Goal: Task Accomplishment & Management: Manage account settings

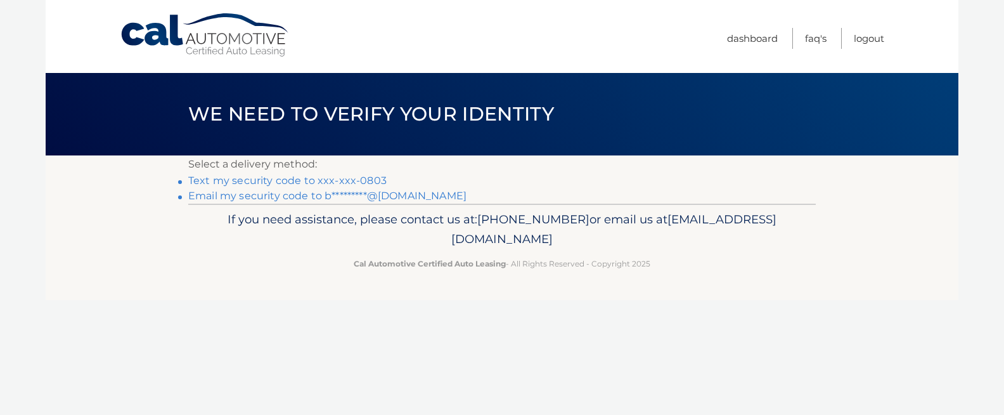
click at [366, 181] on link "Text my security code to xxx-xxx-0803" at bounding box center [287, 180] width 198 height 12
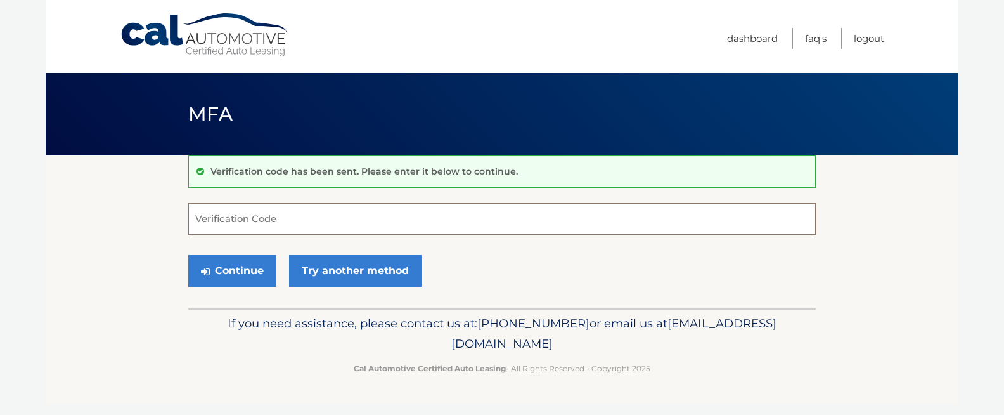
click at [331, 213] on input "Verification Code" at bounding box center [502, 219] width 628 height 32
type input "272161"
click at [236, 275] on button "Continue" at bounding box center [232, 271] width 88 height 32
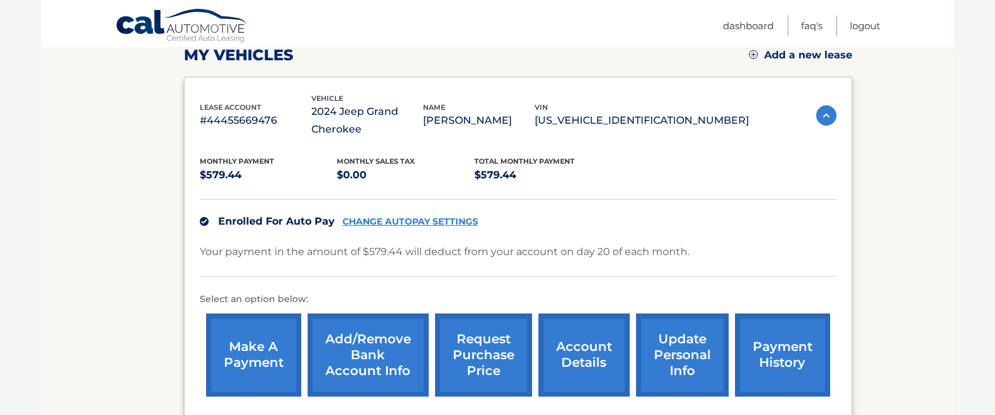
scroll to position [188, 0]
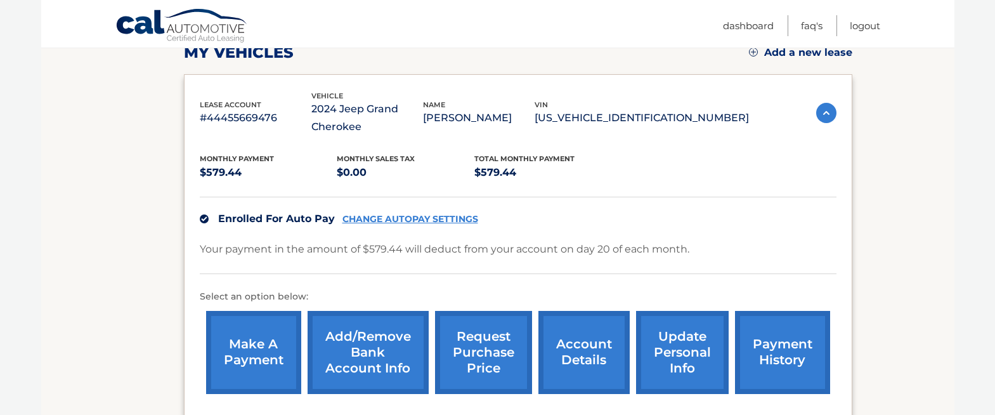
click at [786, 355] on link "payment history" at bounding box center [782, 352] width 95 height 83
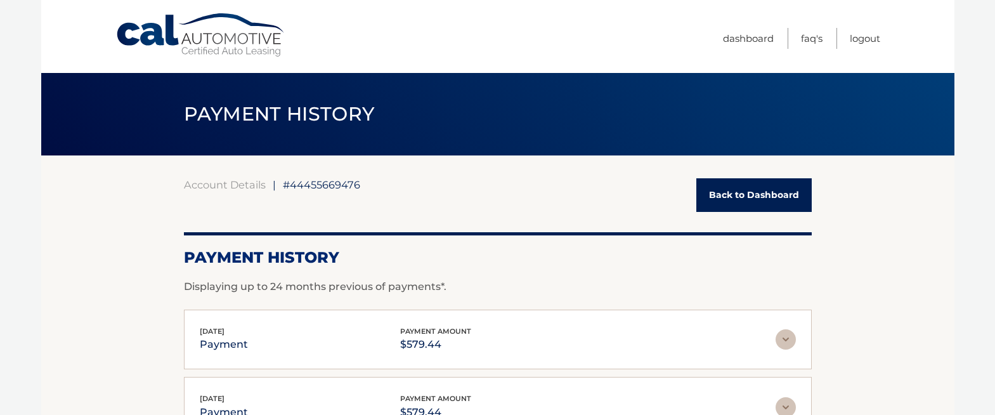
click at [346, 181] on span "#44455669476" at bounding box center [321, 184] width 77 height 13
click at [699, 40] on nav "Menu Dashboard FAQ's Logout" at bounding box center [588, 36] width 583 height 73
click at [724, 41] on link "Dashboard" at bounding box center [748, 38] width 51 height 21
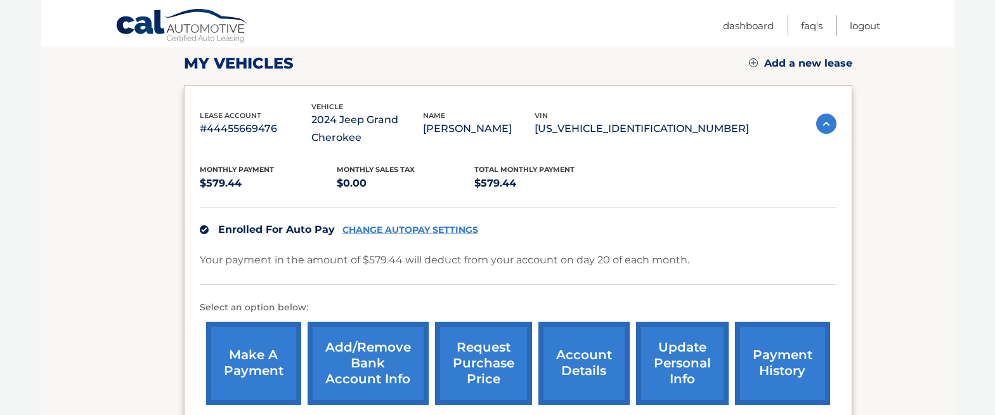
scroll to position [323, 0]
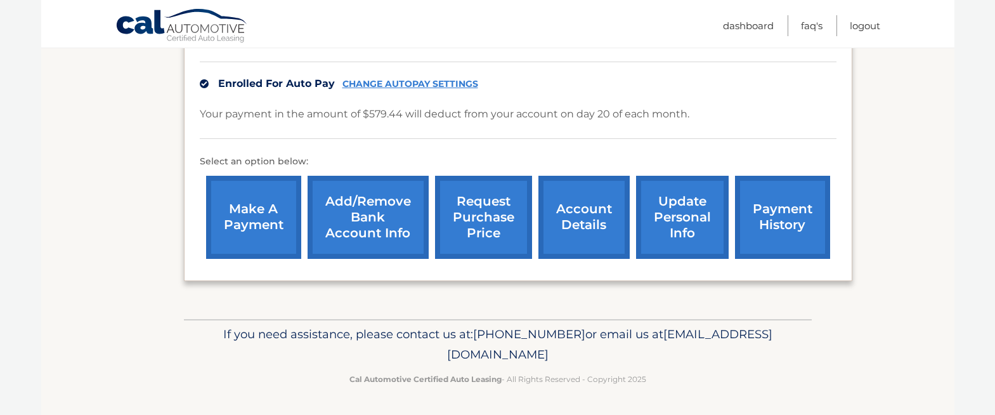
click at [593, 216] on link "account details" at bounding box center [583, 217] width 91 height 83
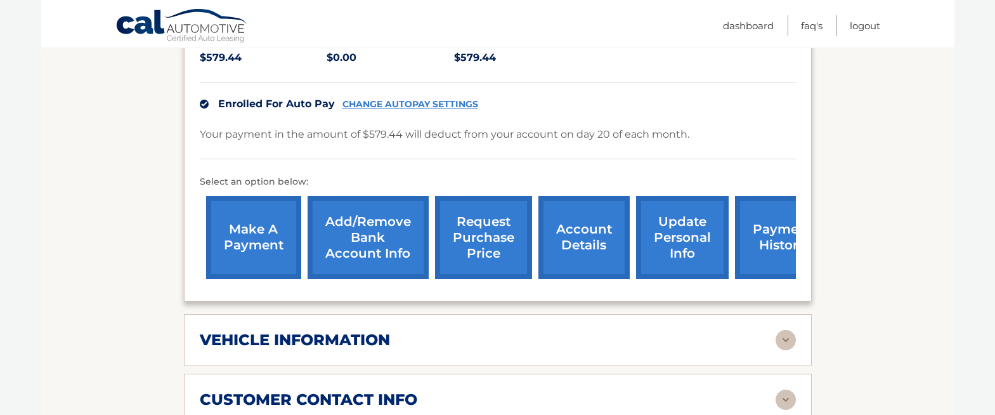
scroll to position [494, 0]
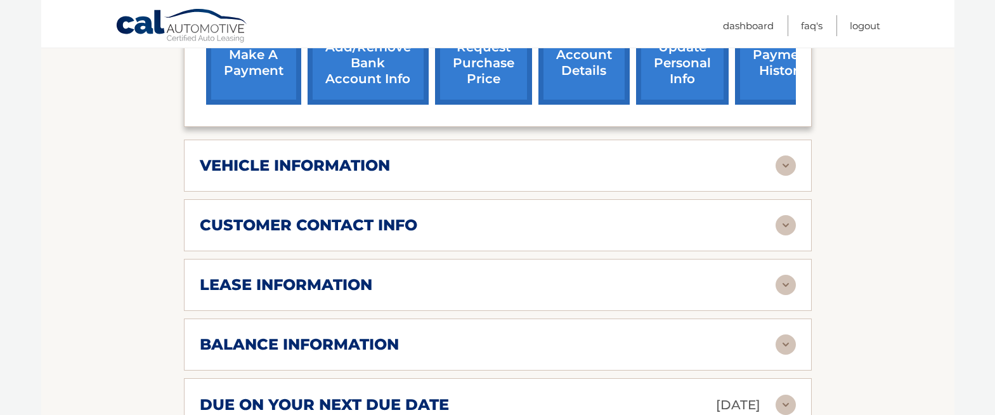
click at [486, 287] on div "lease information" at bounding box center [488, 284] width 576 height 19
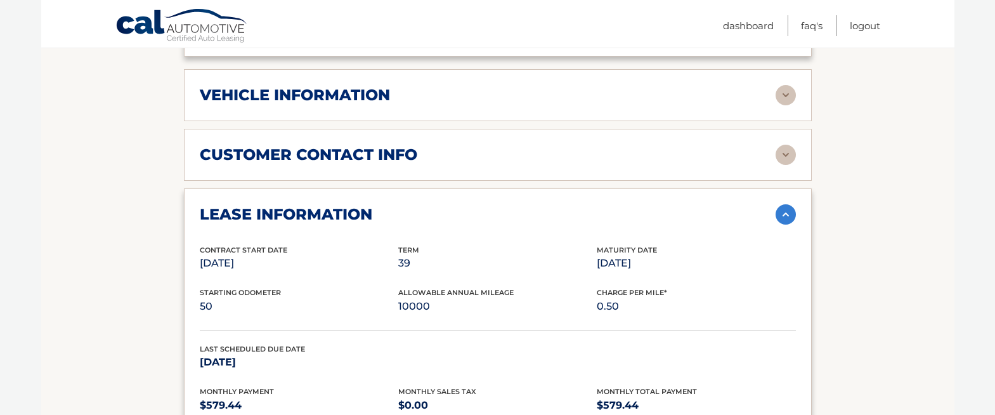
scroll to position [580, 0]
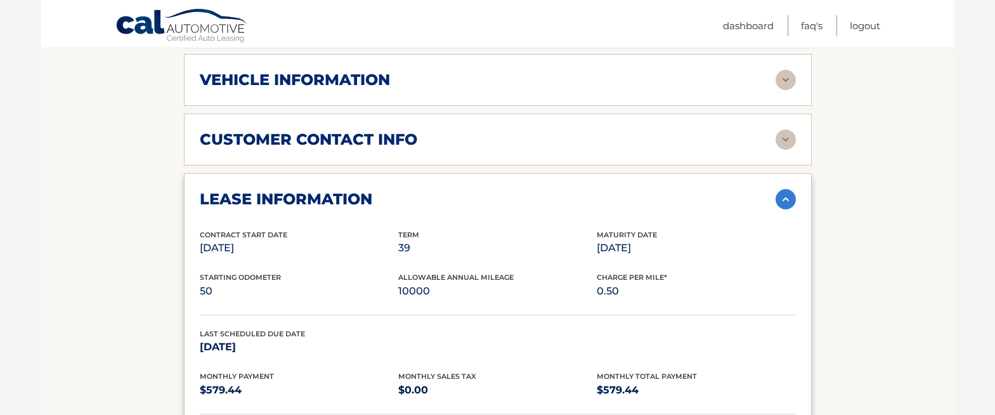
click at [178, 28] on link "Cal Automotive" at bounding box center [181, 26] width 133 height 37
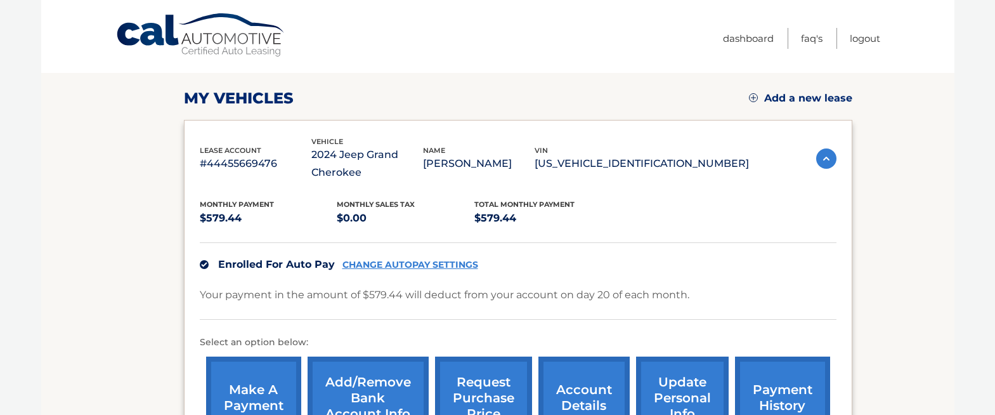
scroll to position [239, 0]
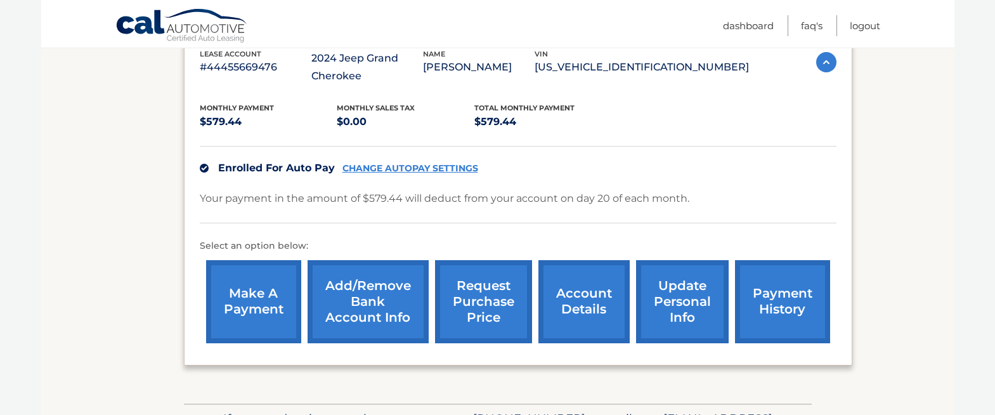
click at [480, 296] on link "request purchase price" at bounding box center [483, 301] width 97 height 83
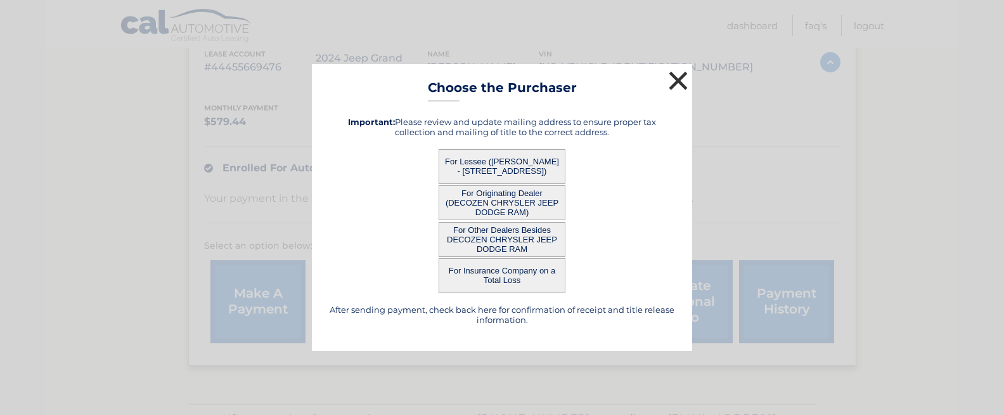
click at [679, 85] on button "×" at bounding box center [678, 80] width 25 height 25
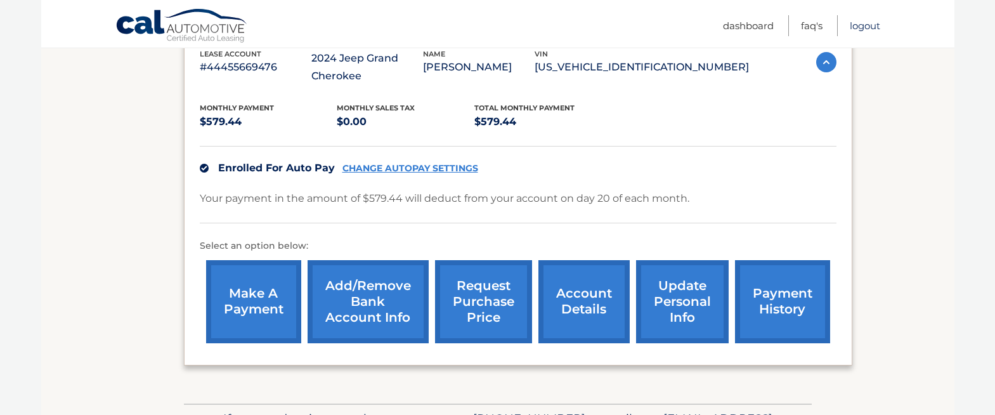
click at [874, 25] on link "Logout" at bounding box center [865, 25] width 30 height 21
